Goal: Task Accomplishment & Management: Use online tool/utility

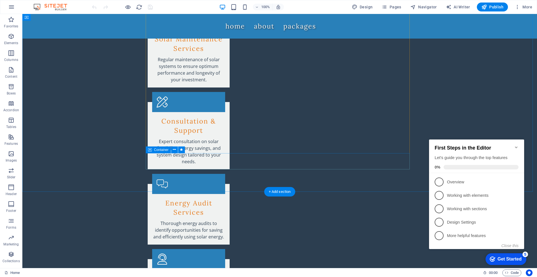
scroll to position [1229, 0]
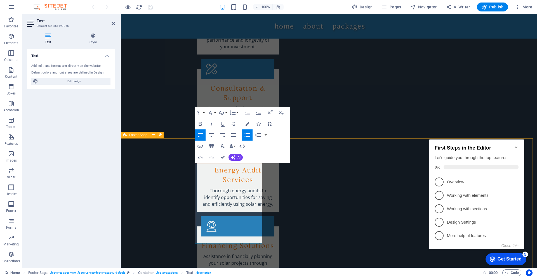
scroll to position [2, 0]
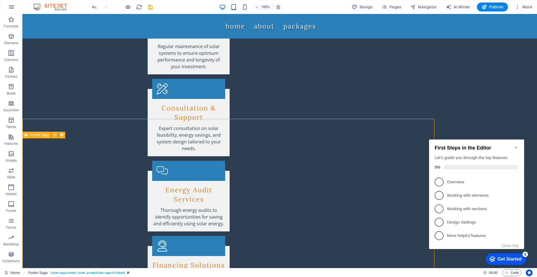
scroll to position [1235, 0]
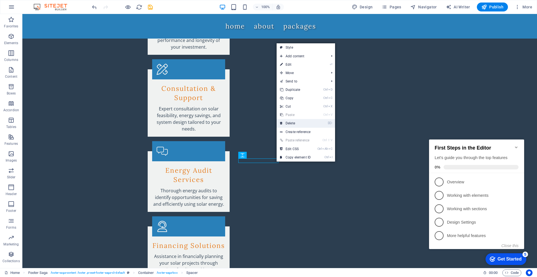
click at [292, 122] on link "⌦ Delete" at bounding box center [294, 123] width 37 height 8
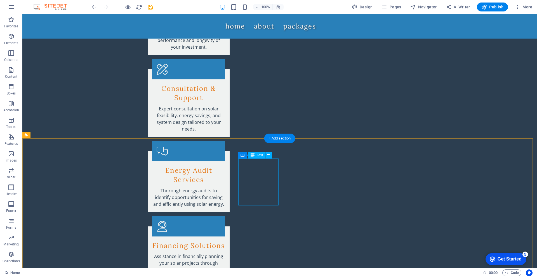
drag, startPoint x: 297, startPoint y: 172, endPoint x: 261, endPoint y: 187, distance: 39.0
click at [280, 156] on icon at bounding box center [280, 155] width 3 height 6
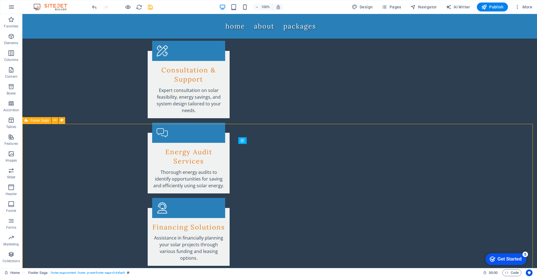
scroll to position [1262, 0]
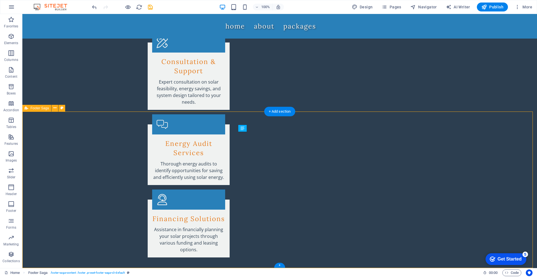
click at [12, 204] on icon "button" at bounding box center [11, 204] width 7 height 7
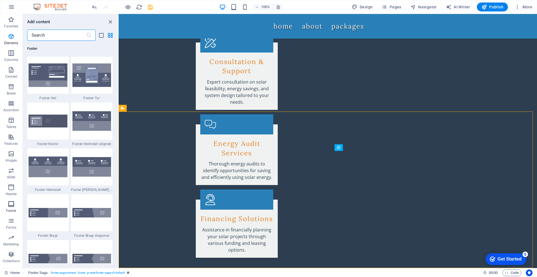
scroll to position [3699, 0]
